Goal: Navigation & Orientation: Find specific page/section

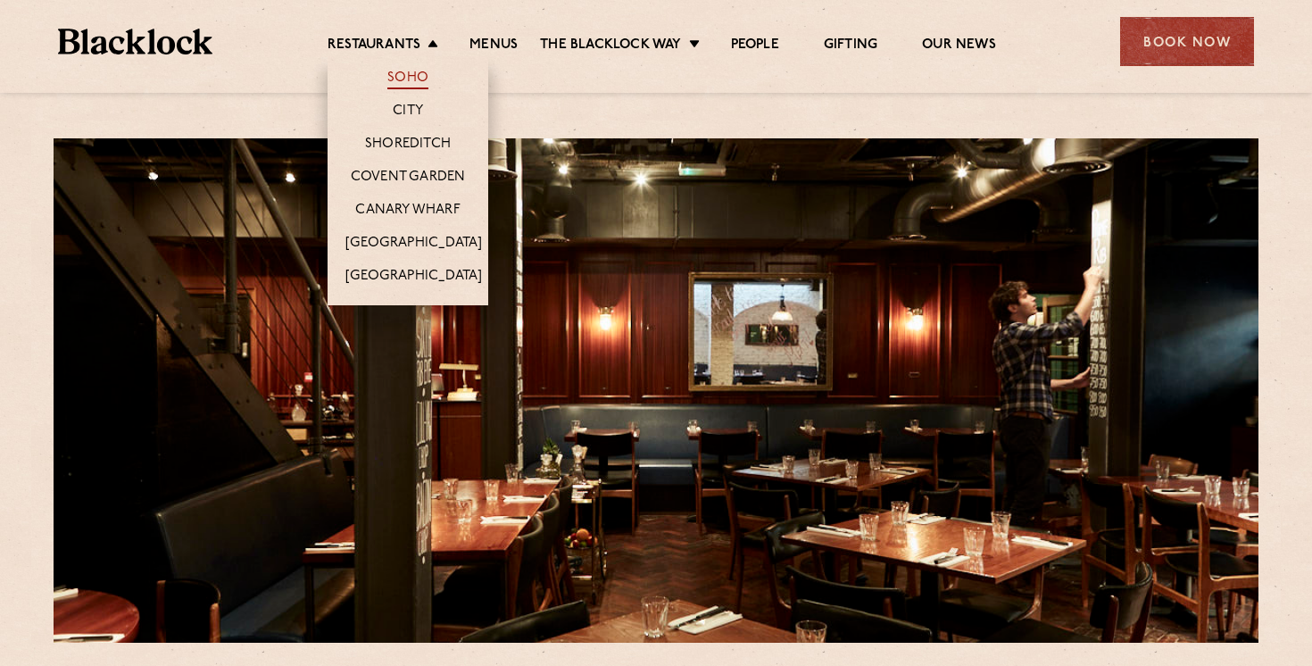
click at [402, 77] on link "Soho" at bounding box center [407, 80] width 41 height 20
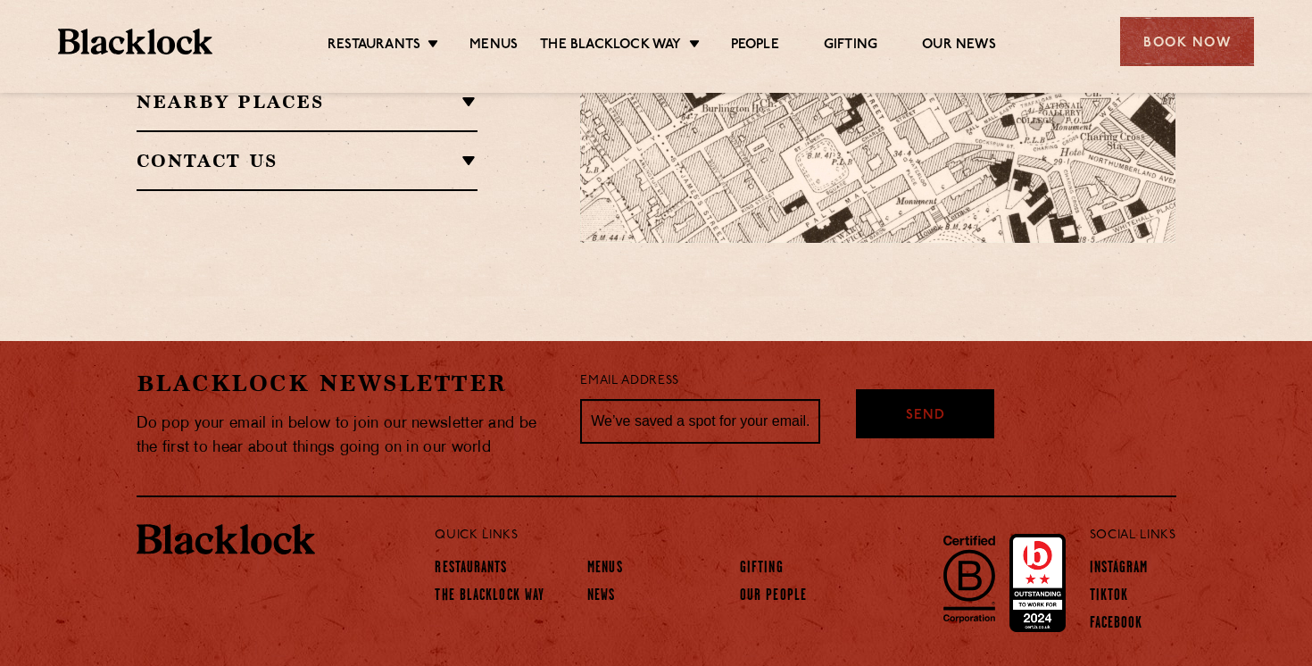
scroll to position [1502, 0]
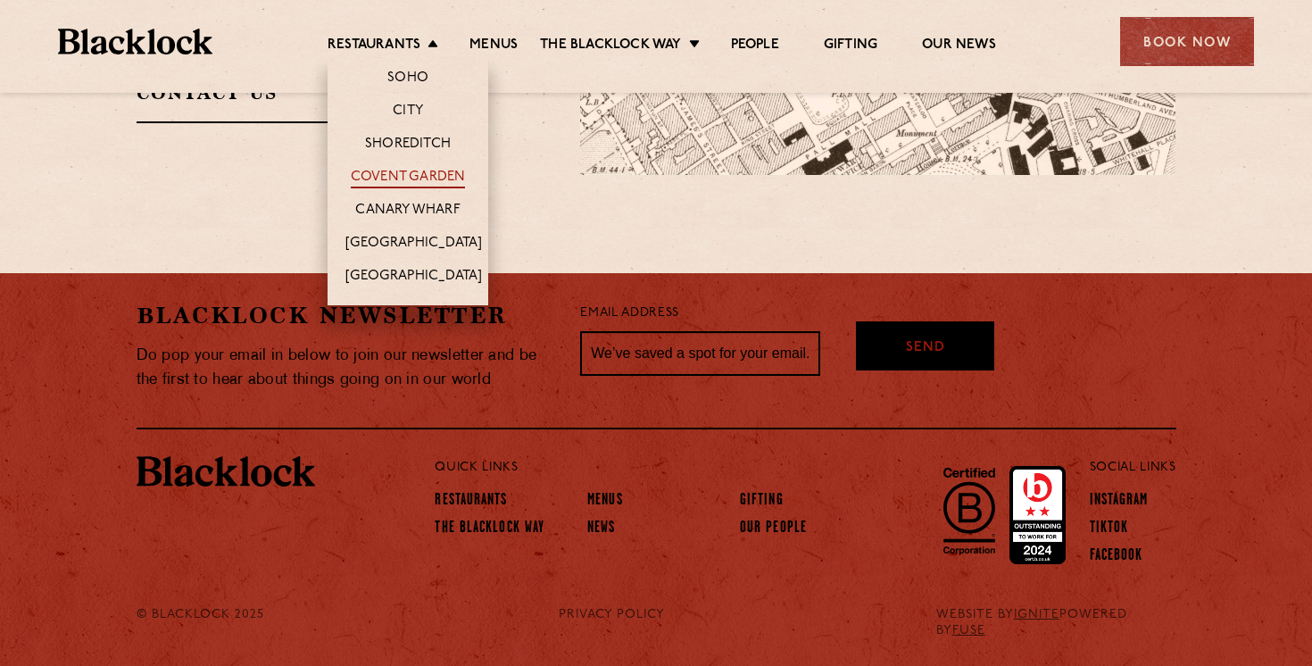
click at [410, 179] on link "Covent Garden" at bounding box center [408, 179] width 115 height 20
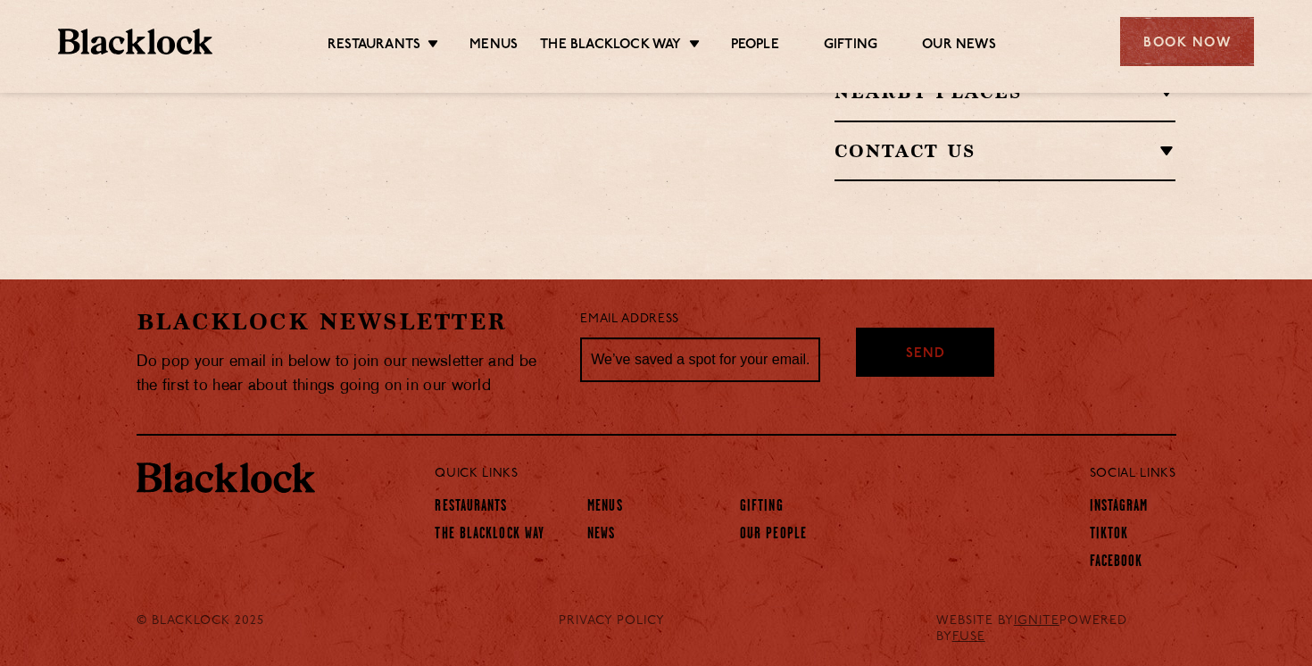
scroll to position [1467, 0]
